Goal: Information Seeking & Learning: Learn about a topic

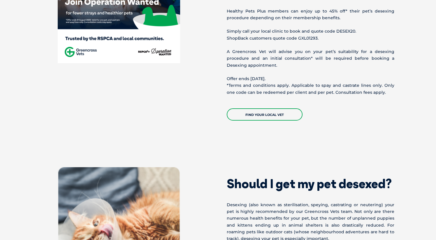
scroll to position [323, 0]
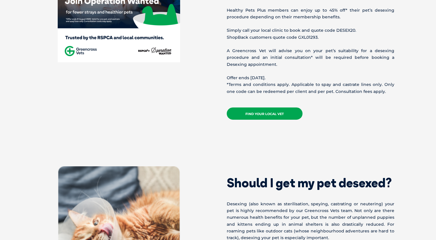
click at [269, 109] on link "Find your local vet" at bounding box center [265, 113] width 76 height 12
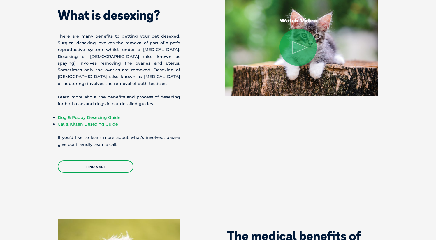
scroll to position [700, 0]
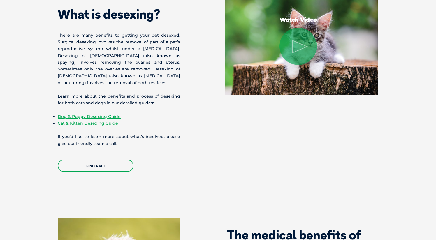
click at [87, 121] on link "Cat & Kitten Desexing Guide" at bounding box center [88, 123] width 60 height 5
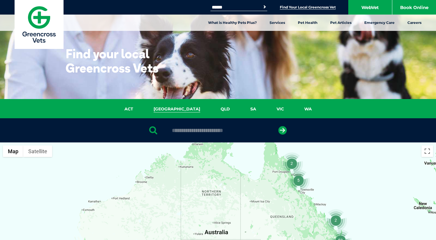
click at [175, 108] on link "NSW" at bounding box center [176, 109] width 67 height 7
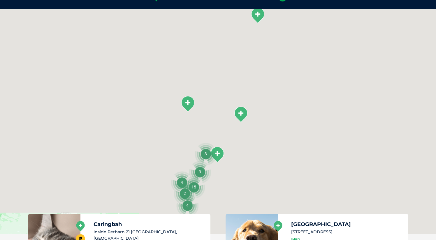
scroll to position [134, 0]
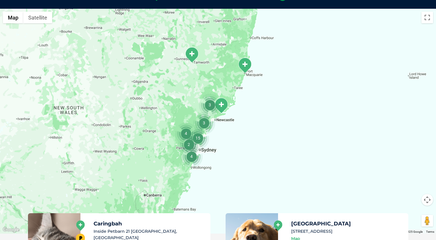
drag, startPoint x: 221, startPoint y: 178, endPoint x: 225, endPoint y: 128, distance: 50.6
click at [225, 128] on div at bounding box center [218, 121] width 436 height 225
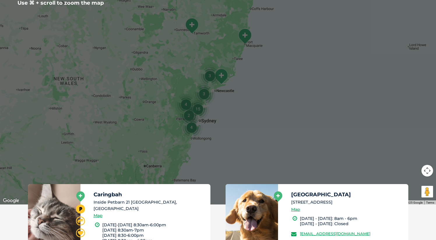
scroll to position [163, 0]
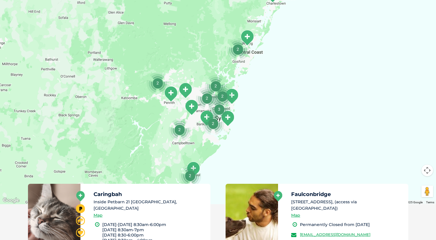
drag, startPoint x: 205, startPoint y: 153, endPoint x: 216, endPoint y: 108, distance: 46.1
click at [216, 108] on img "3" at bounding box center [219, 109] width 22 height 22
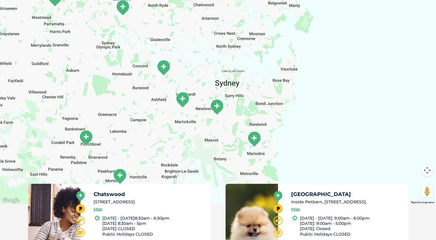
drag, startPoint x: 228, startPoint y: 147, endPoint x: 196, endPoint y: 113, distance: 46.4
click at [196, 113] on div at bounding box center [218, 91] width 436 height 225
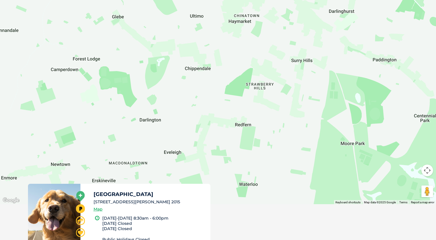
drag, startPoint x: 272, startPoint y: 113, endPoint x: 230, endPoint y: 162, distance: 64.6
click at [230, 162] on div at bounding box center [218, 91] width 436 height 225
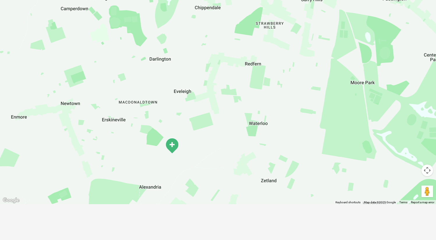
drag, startPoint x: 220, startPoint y: 170, endPoint x: 230, endPoint y: 108, distance: 62.8
click at [230, 108] on div at bounding box center [218, 91] width 436 height 225
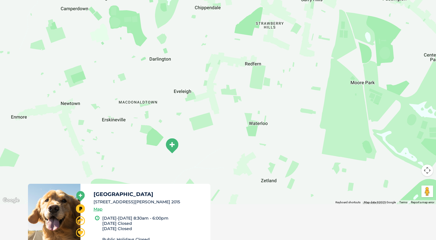
click at [172, 145] on img "Alexandria" at bounding box center [172, 146] width 15 height 16
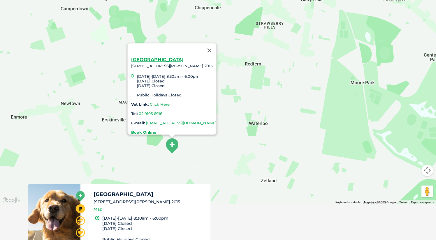
click at [150, 102] on link "Click Here" at bounding box center [160, 104] width 20 height 5
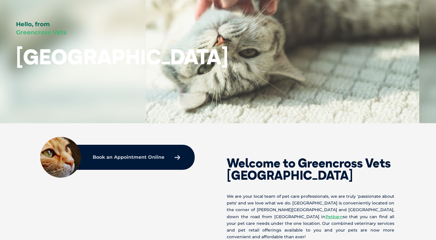
scroll to position [84, 0]
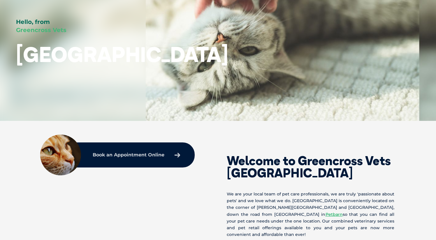
click at [165, 155] on link "Book an Appointment Online" at bounding box center [136, 155] width 93 height 10
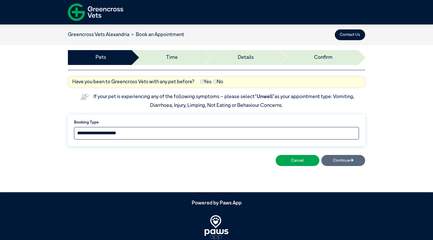
click at [190, 132] on select "**********" at bounding box center [216, 133] width 285 height 13
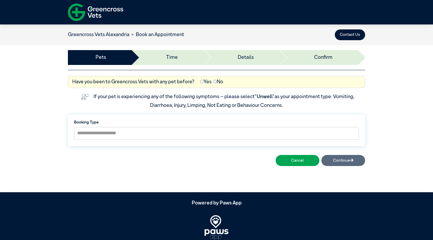
click at [343, 161] on div "Cancel Continue" at bounding box center [216, 160] width 297 height 15
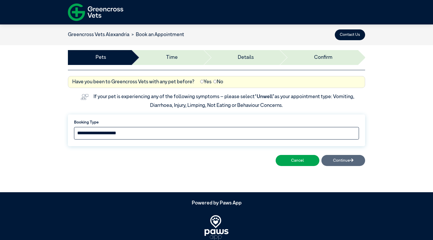
click at [285, 135] on select "**********" at bounding box center [216, 133] width 285 height 13
click at [157, 134] on select "**********" at bounding box center [216, 133] width 285 height 13
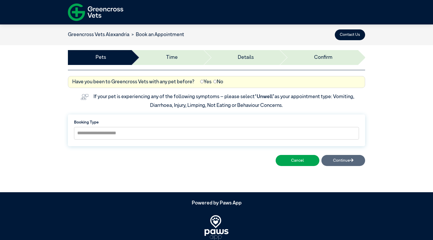
click at [114, 34] on link "Greencross Vets Alexandria" at bounding box center [98, 34] width 61 height 5
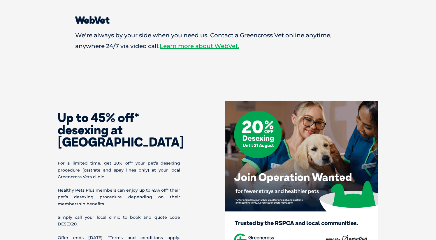
scroll to position [891, 0]
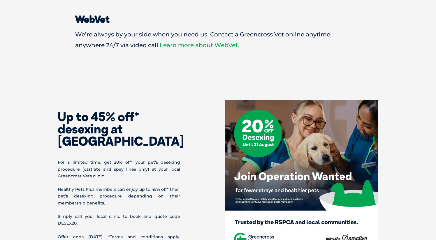
click at [195, 42] on link "Learn more about WebVet." at bounding box center [200, 45] width 80 height 7
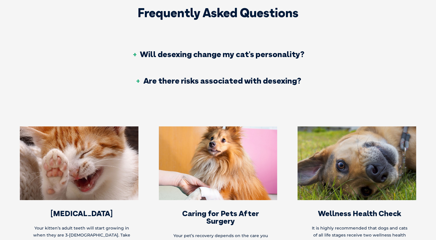
scroll to position [1201, 0]
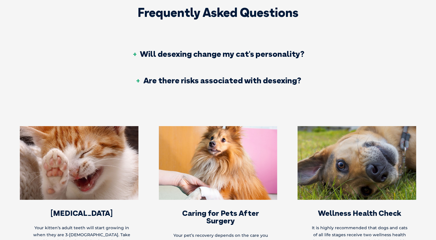
click at [175, 50] on h3 "Will desexing change my cat's personality?" at bounding box center [218, 54] width 172 height 8
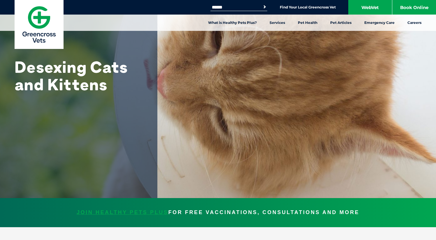
scroll to position [0, 0]
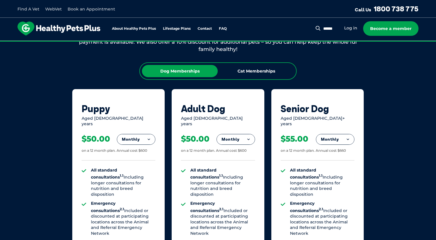
scroll to position [341, 0]
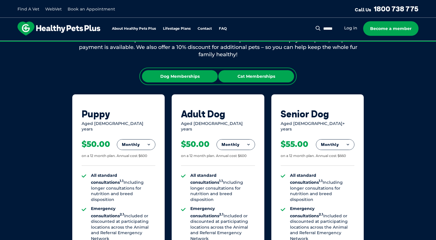
click at [246, 77] on div "Cat Memberships" at bounding box center [256, 76] width 76 height 12
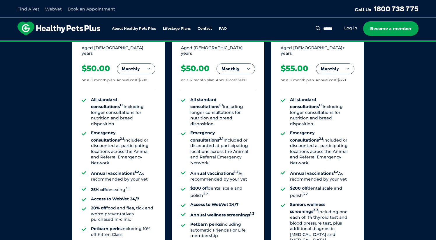
scroll to position [417, 0]
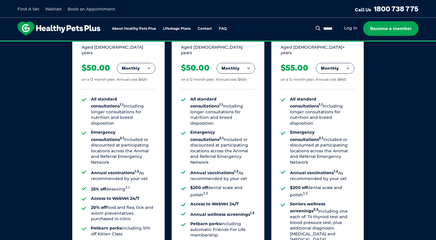
click at [143, 64] on button "Monthly" at bounding box center [136, 68] width 38 height 10
click at [132, 107] on li "Yearly" at bounding box center [136, 108] width 38 height 14
click at [141, 63] on button "Yearly" at bounding box center [136, 68] width 38 height 10
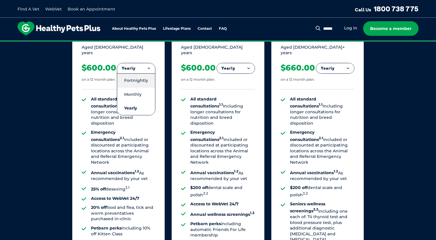
click at [138, 73] on li "Fortnightly" at bounding box center [136, 80] width 38 height 14
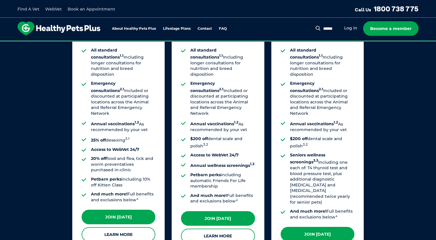
scroll to position [462, 0]
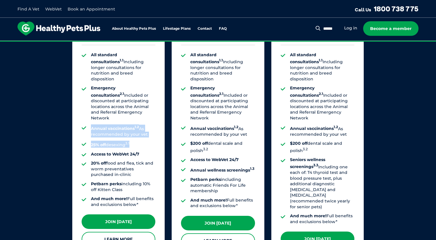
drag, startPoint x: 133, startPoint y: 104, endPoint x: 131, endPoint y: 128, distance: 24.3
click at [131, 128] on ul "All standard consultations 1.1 Including longer consultations for nutrition and…" at bounding box center [119, 130] width 74 height 156
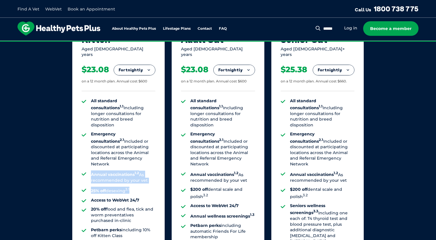
scroll to position [416, 0]
